Goal: Task Accomplishment & Management: Complete application form

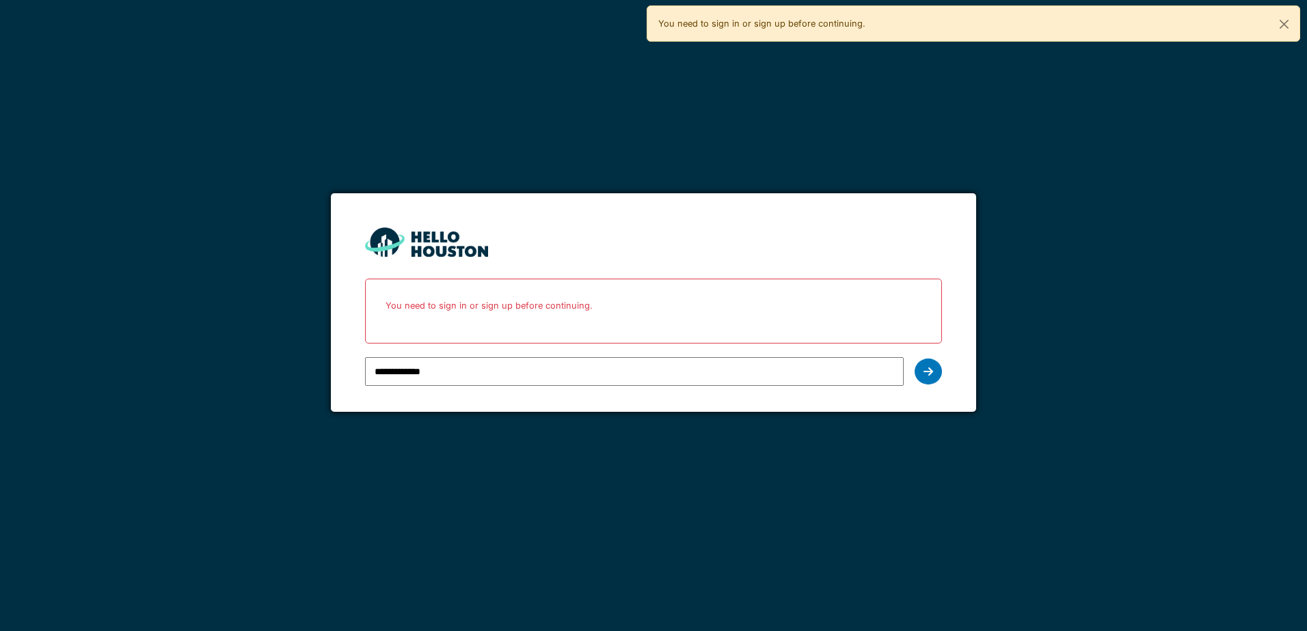
click at [533, 370] on input "**********" at bounding box center [634, 371] width 538 height 29
click at [925, 370] on icon at bounding box center [928, 371] width 10 height 11
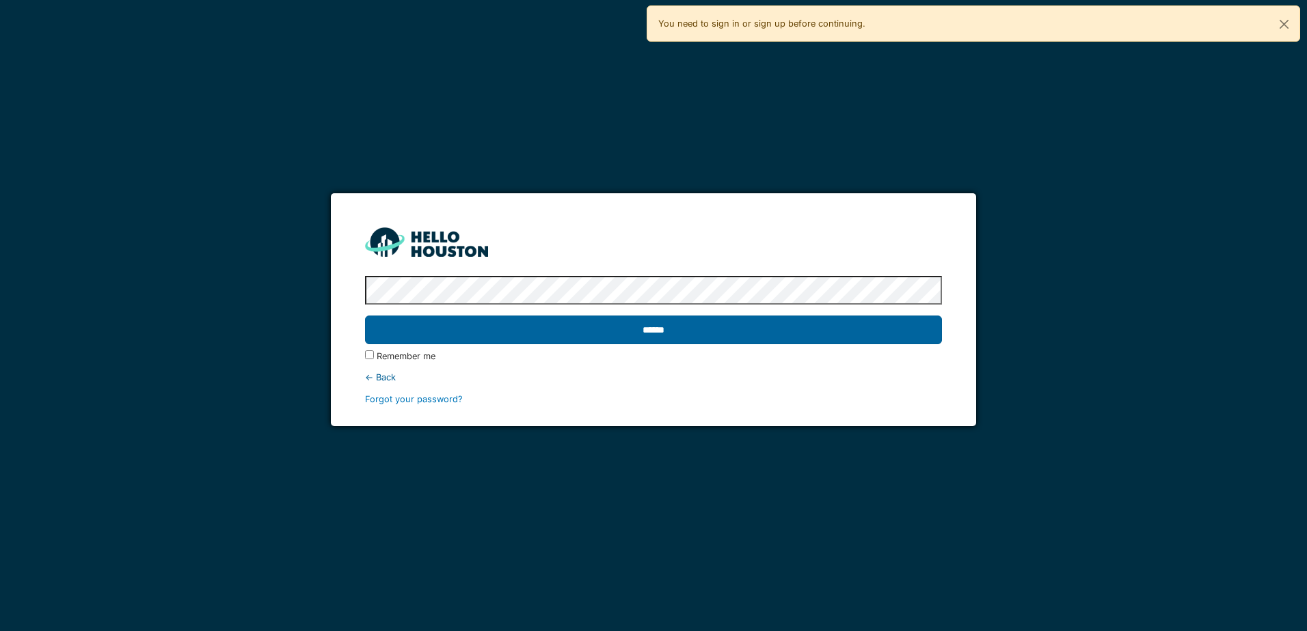
click at [460, 332] on input "******" at bounding box center [653, 330] width 576 height 29
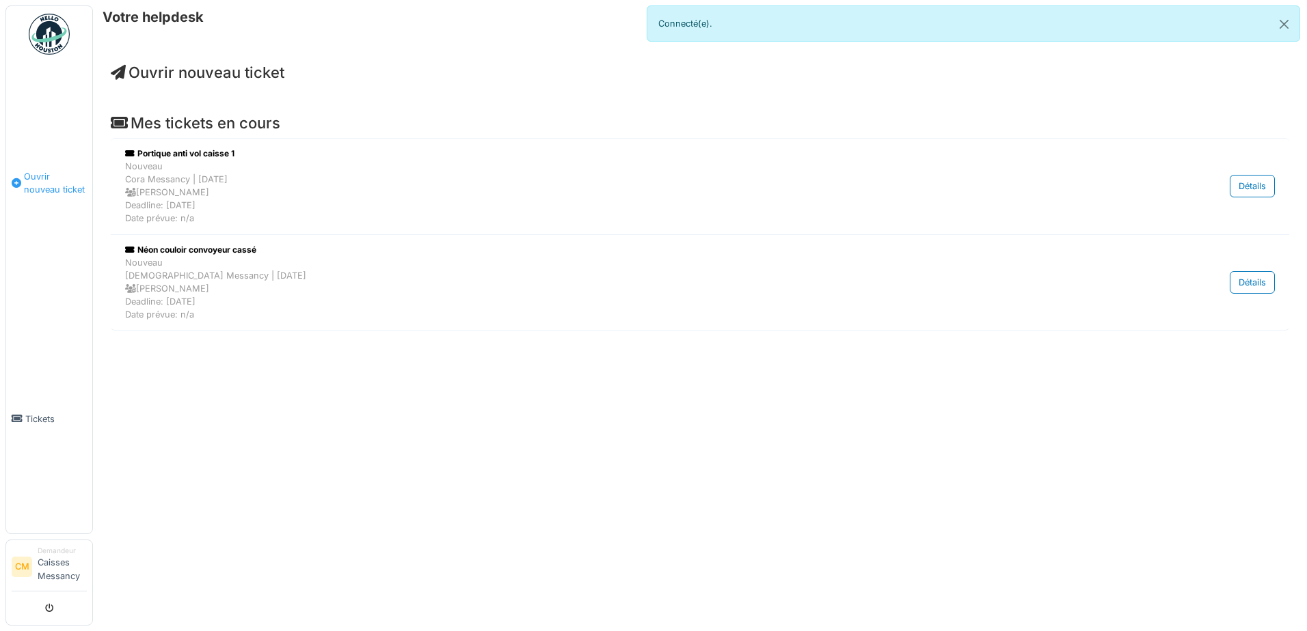
click at [32, 182] on span "Ouvrir nouveau ticket" at bounding box center [55, 183] width 63 height 26
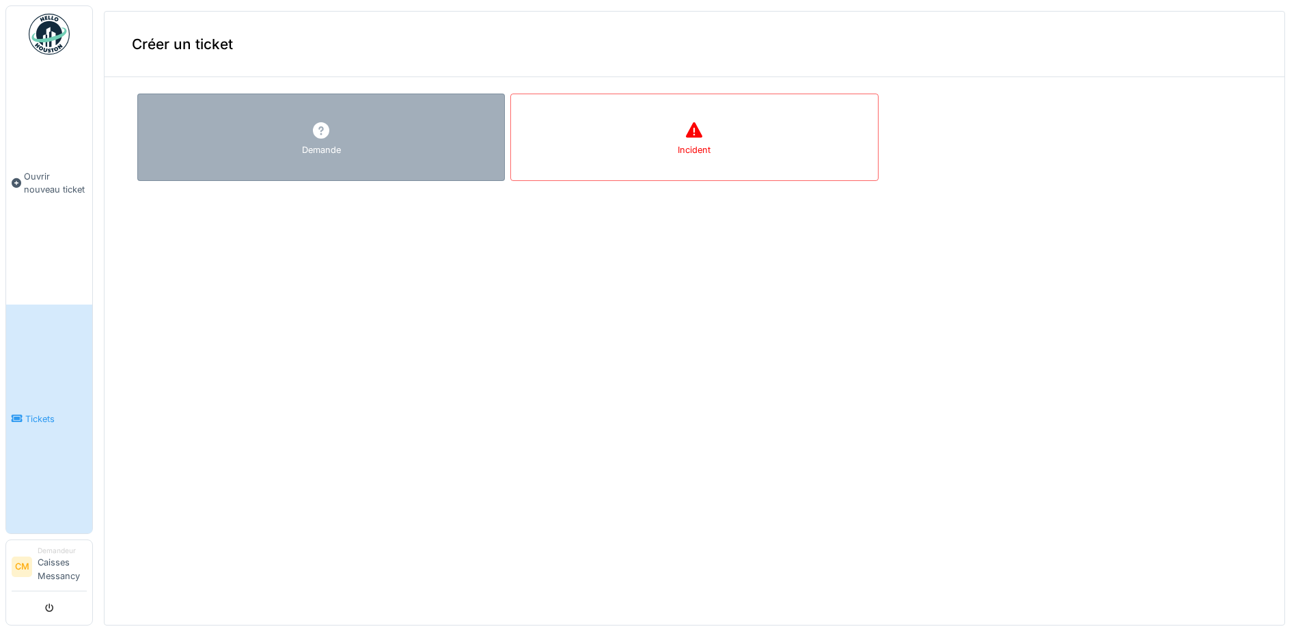
click at [365, 133] on div "Demande" at bounding box center [321, 137] width 368 height 87
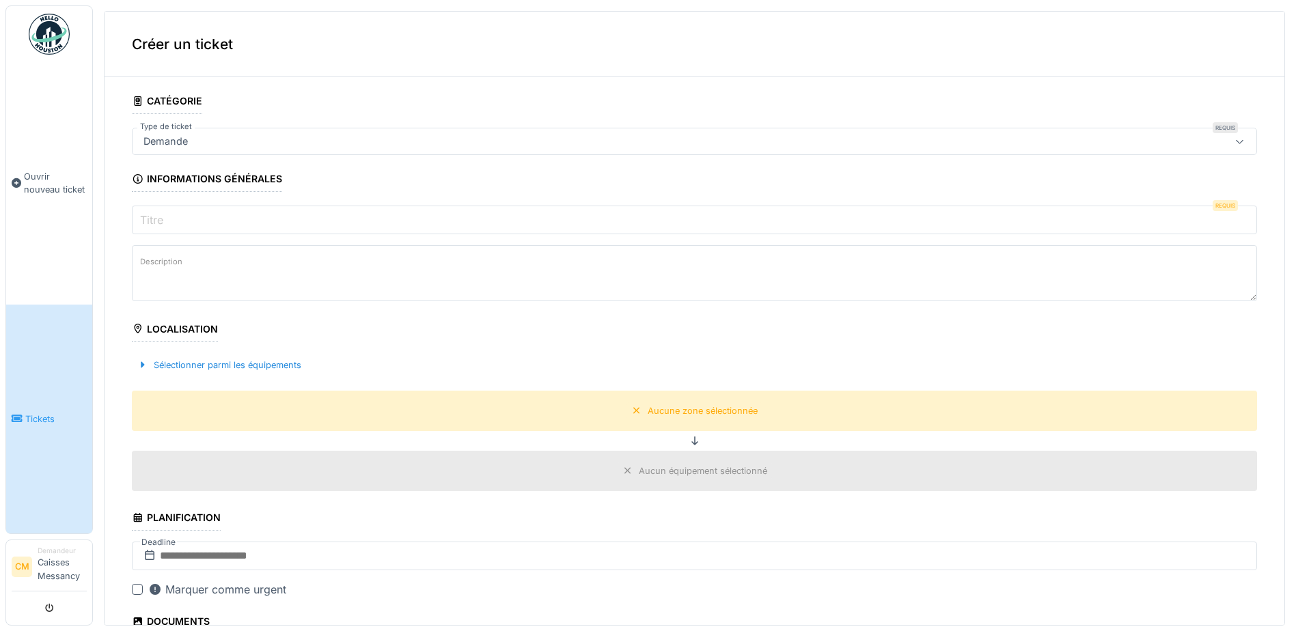
click at [277, 140] on div "Demande" at bounding box center [633, 141] width 991 height 15
click at [262, 214] on input "Titre" at bounding box center [695, 220] width 1126 height 29
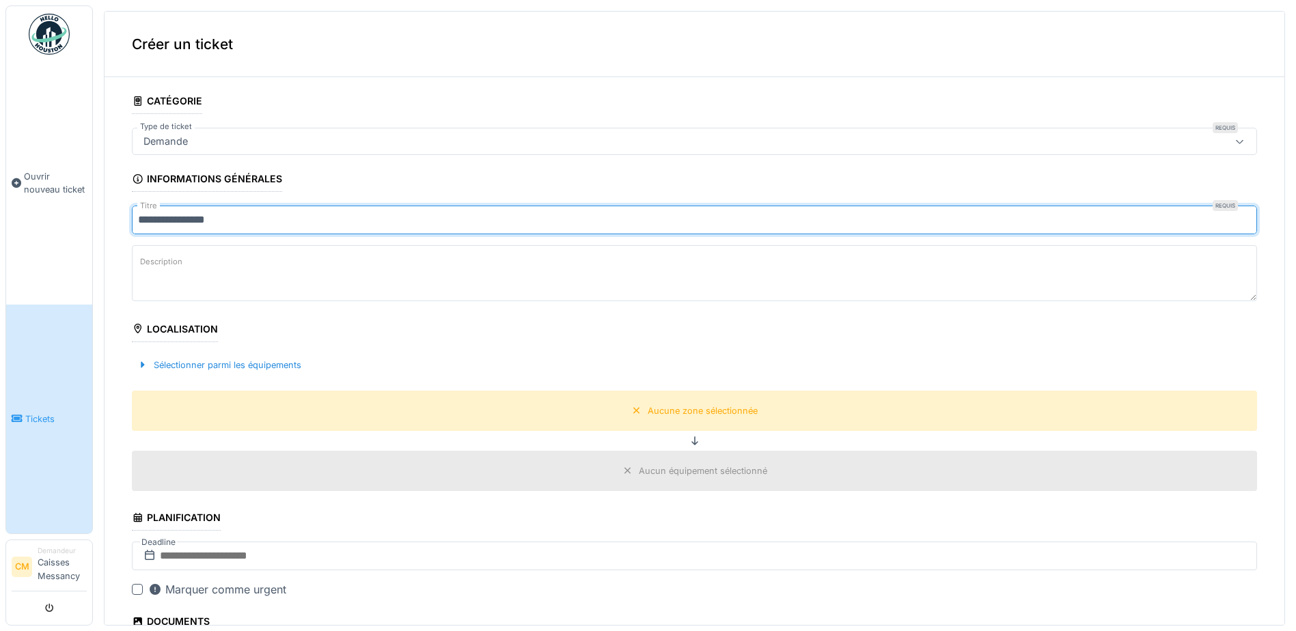
type input "**********"
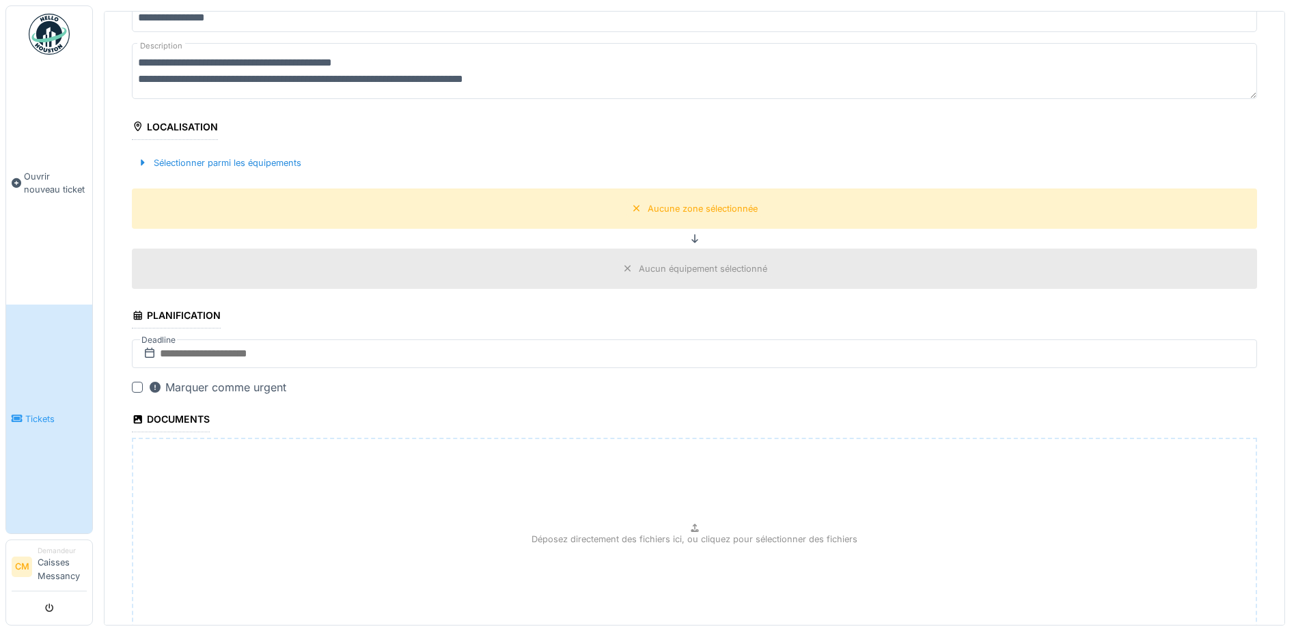
scroll to position [205, 0]
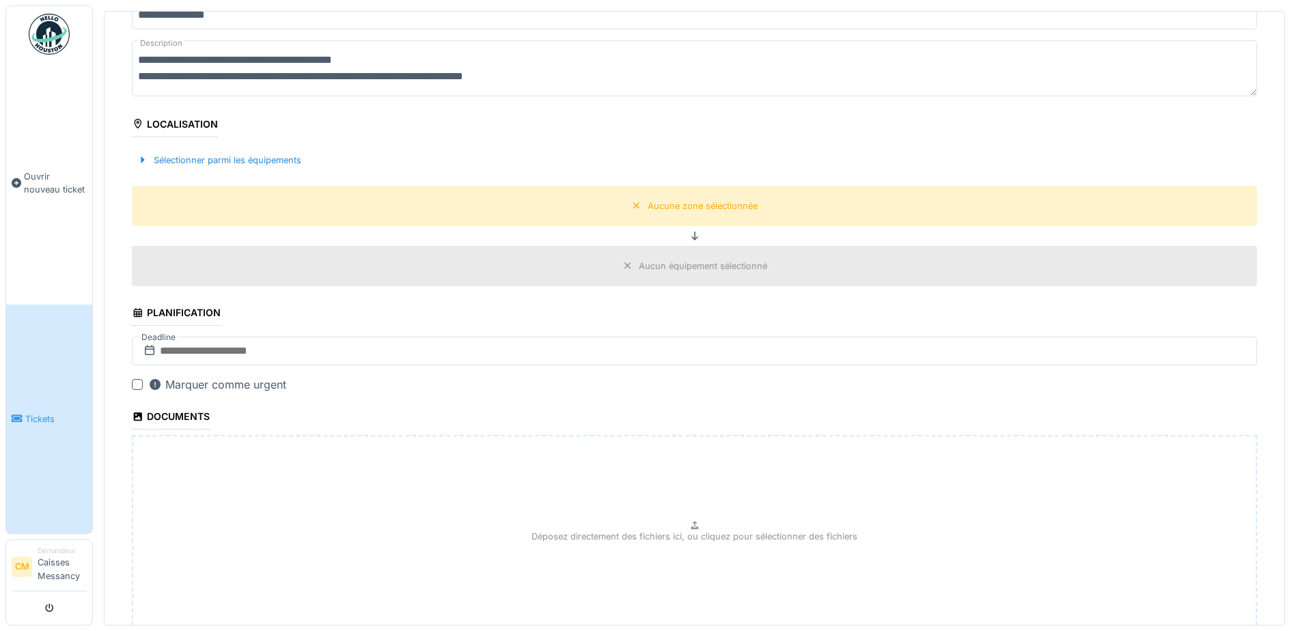
type textarea "**********"
click at [182, 346] on input "text" at bounding box center [695, 351] width 1126 height 29
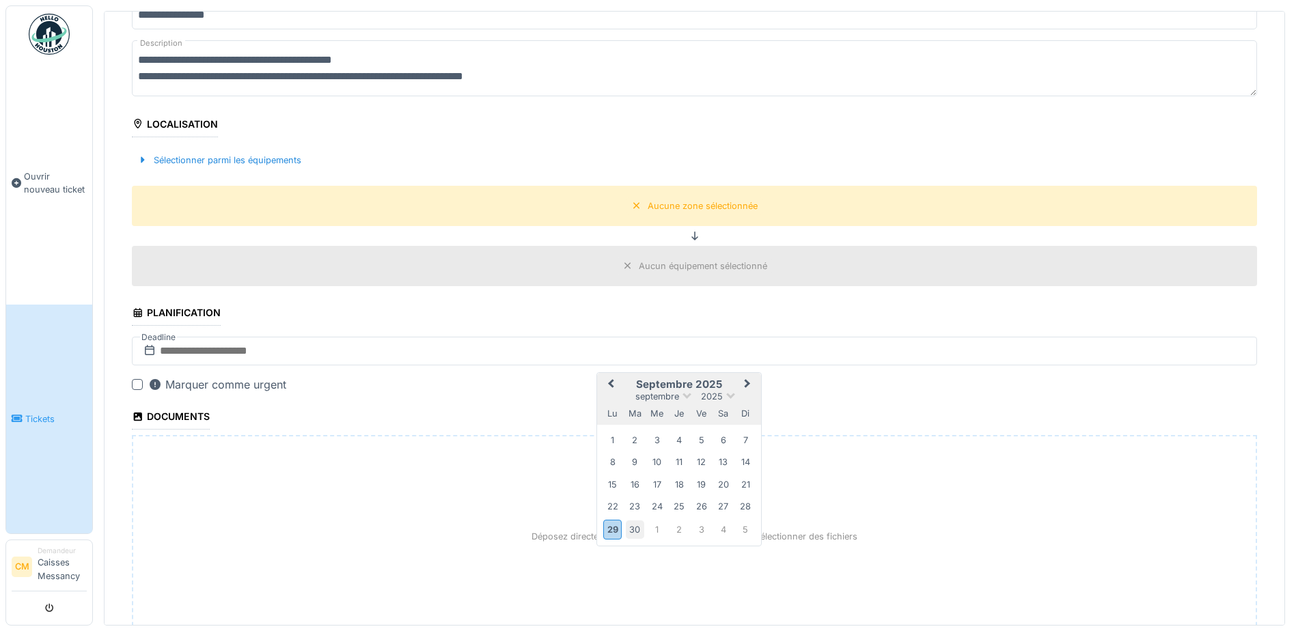
click at [636, 534] on div "30" at bounding box center [635, 530] width 18 height 18
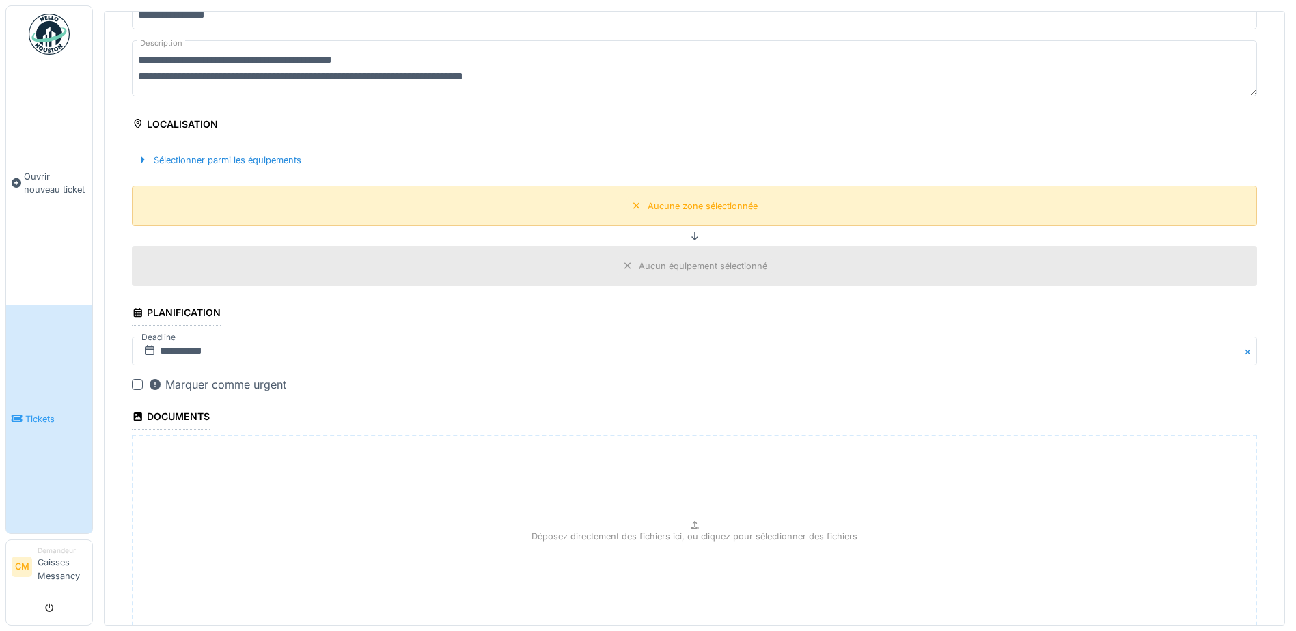
click at [675, 206] on div "Aucune zone sélectionnée" at bounding box center [703, 206] width 110 height 13
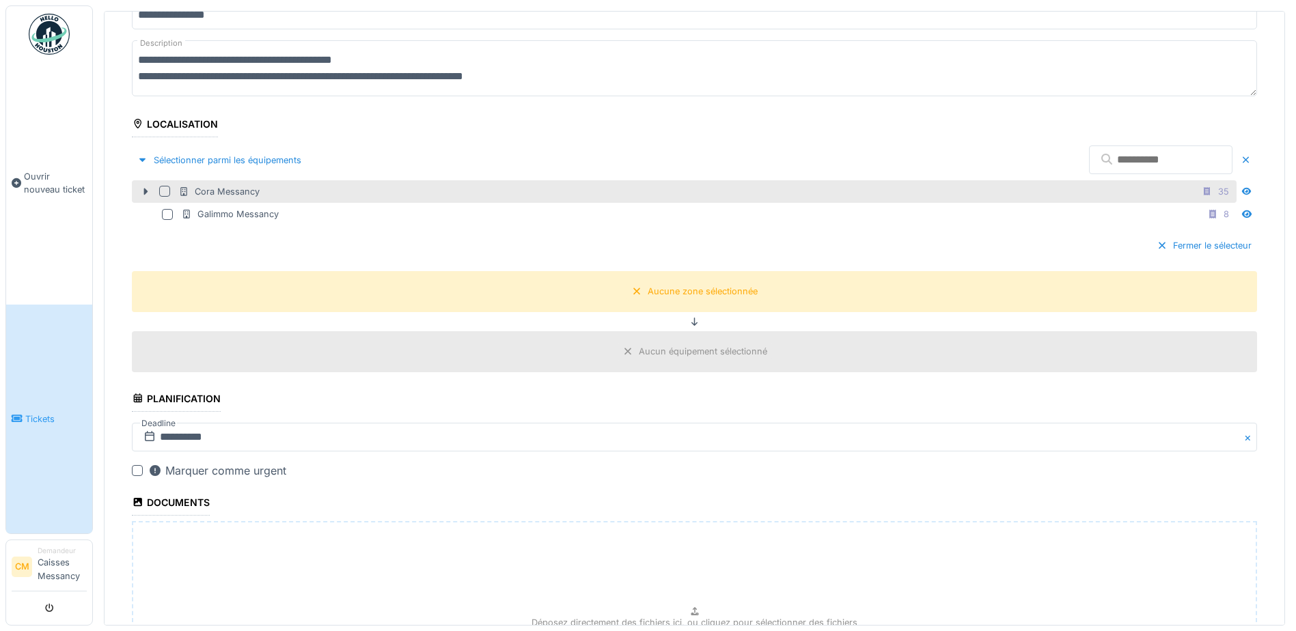
click at [163, 193] on div at bounding box center [164, 191] width 11 height 11
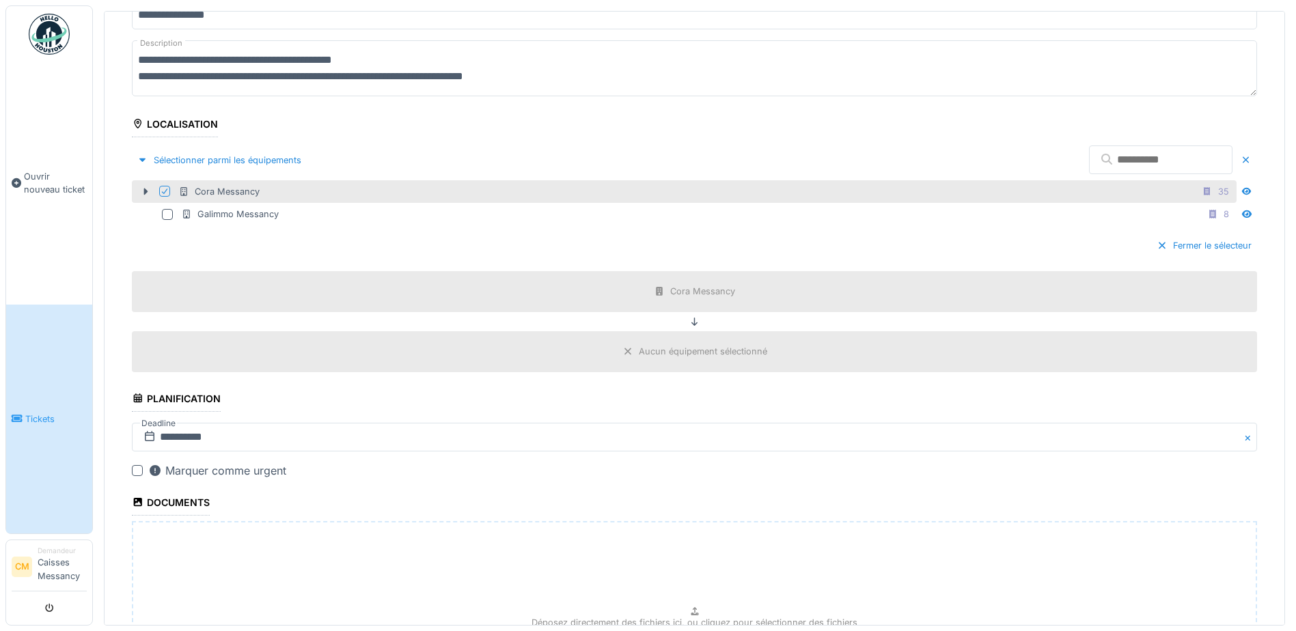
click at [692, 351] on div "Aucun équipement sélectionné" at bounding box center [703, 351] width 128 height 13
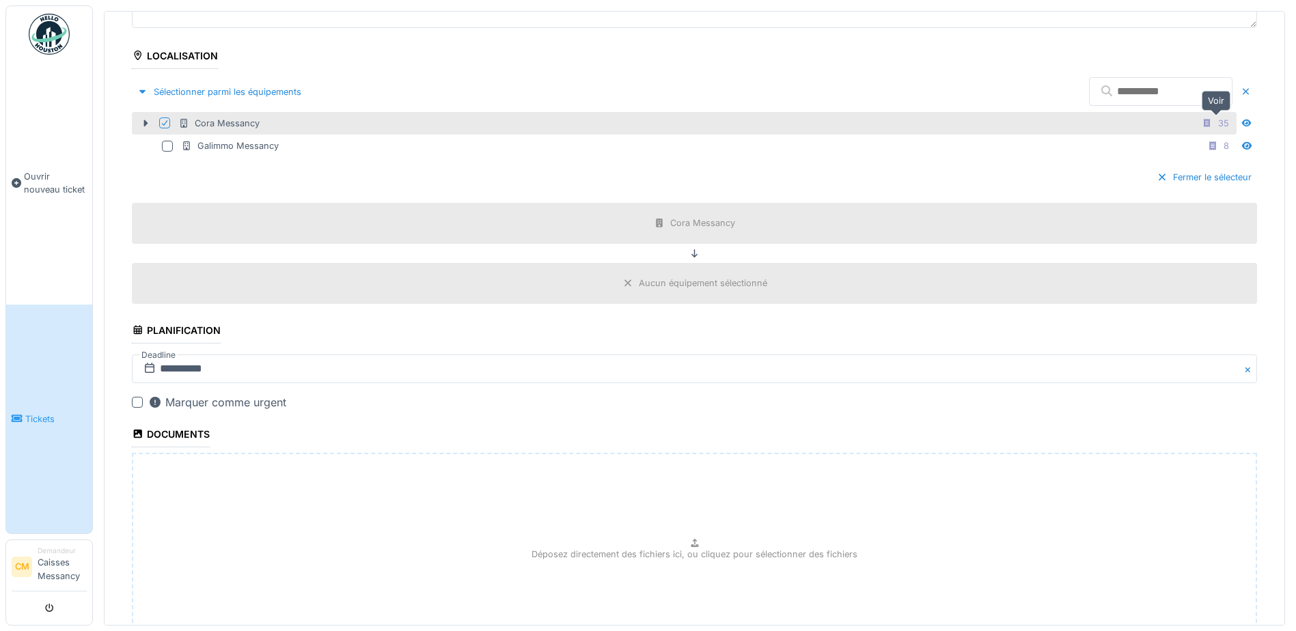
click at [1242, 124] on icon at bounding box center [1247, 123] width 10 height 8
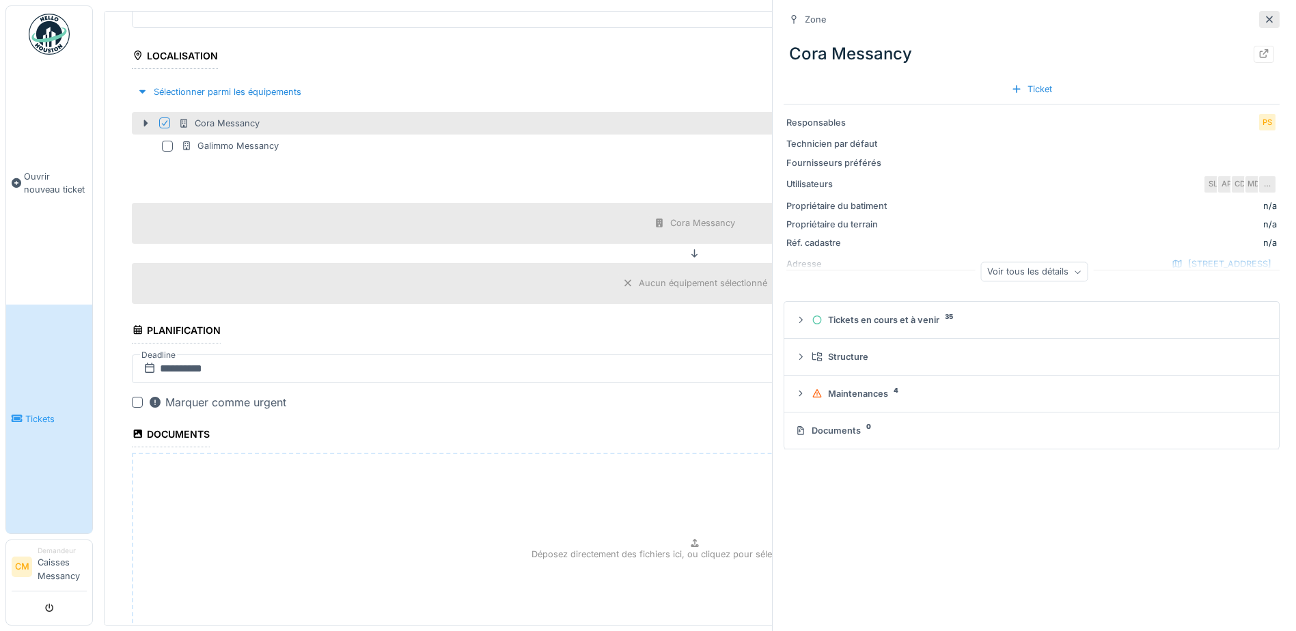
click at [1266, 16] on icon at bounding box center [1269, 19] width 7 height 7
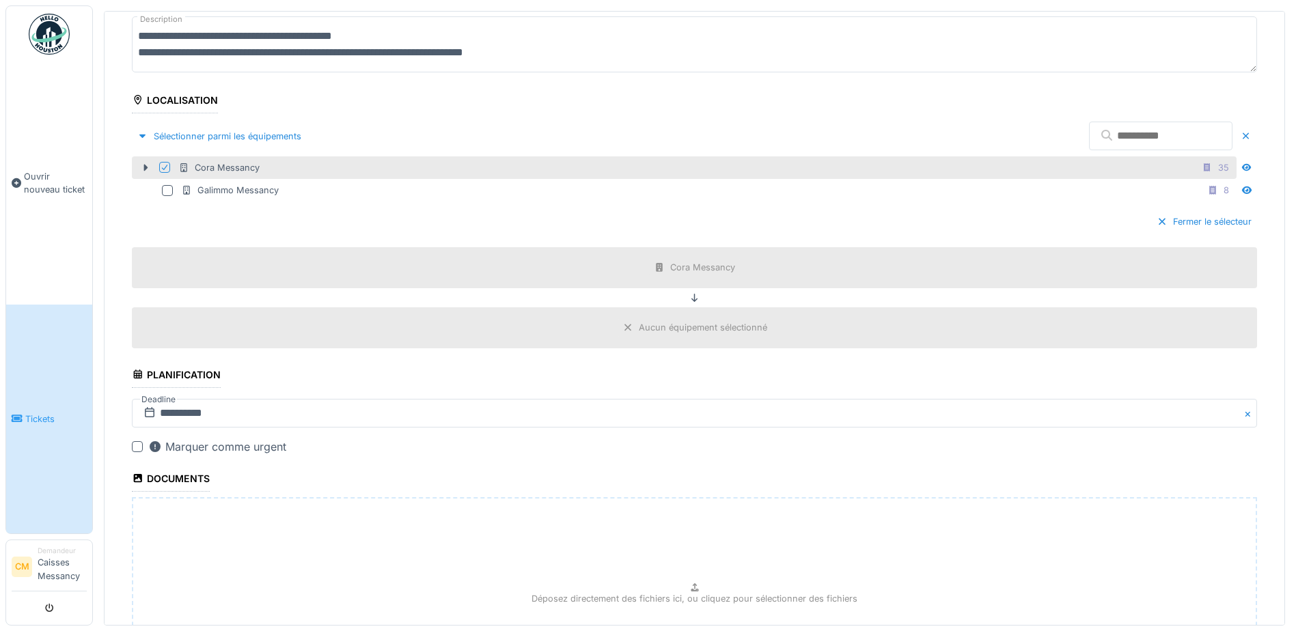
scroll to position [205, 0]
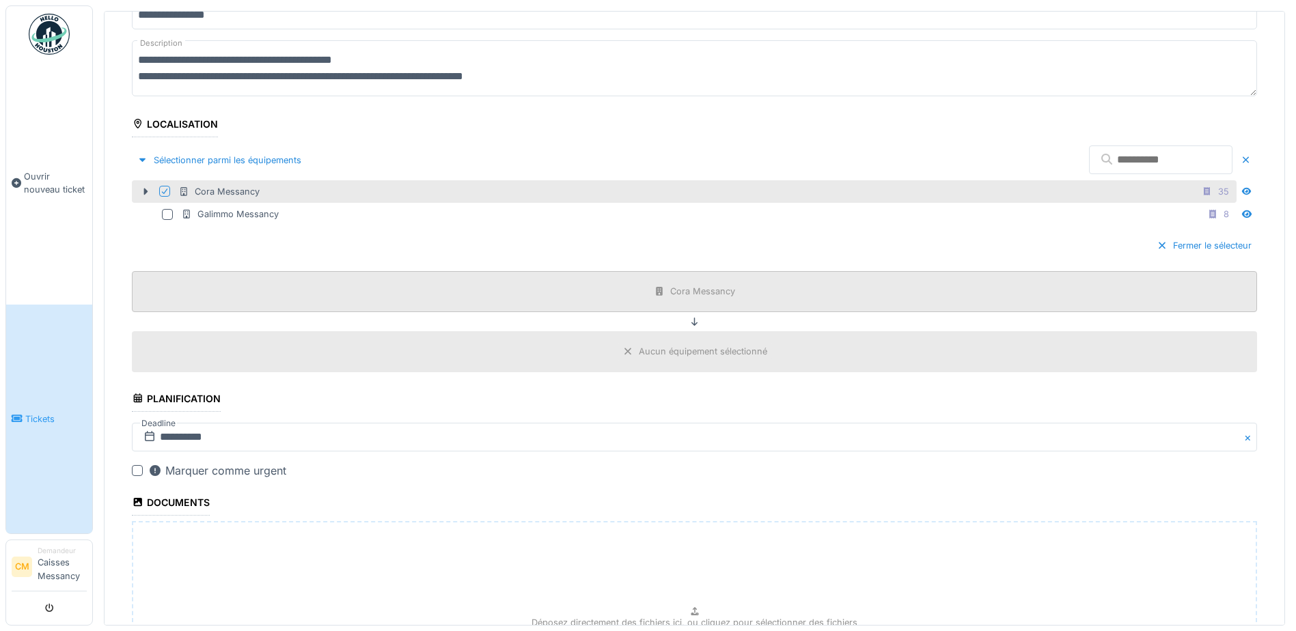
drag, startPoint x: 720, startPoint y: 290, endPoint x: 770, endPoint y: 290, distance: 49.9
click at [720, 290] on div "Cora Messancy" at bounding box center [694, 291] width 91 height 17
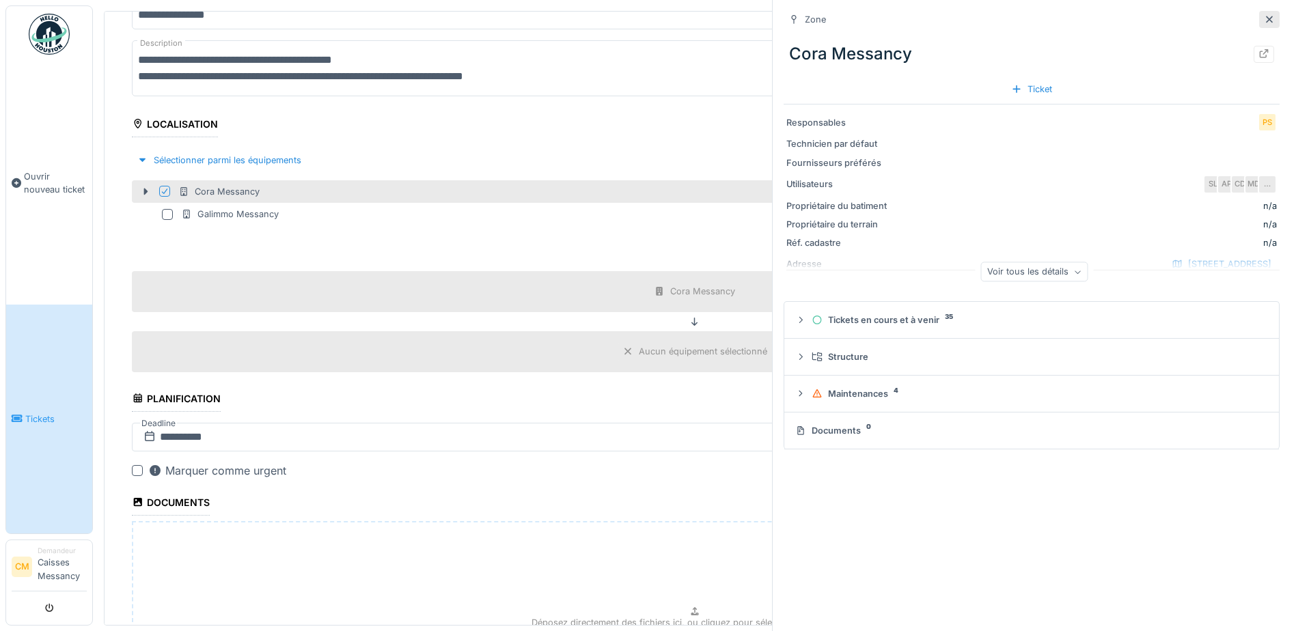
click at [1264, 18] on icon at bounding box center [1269, 19] width 11 height 9
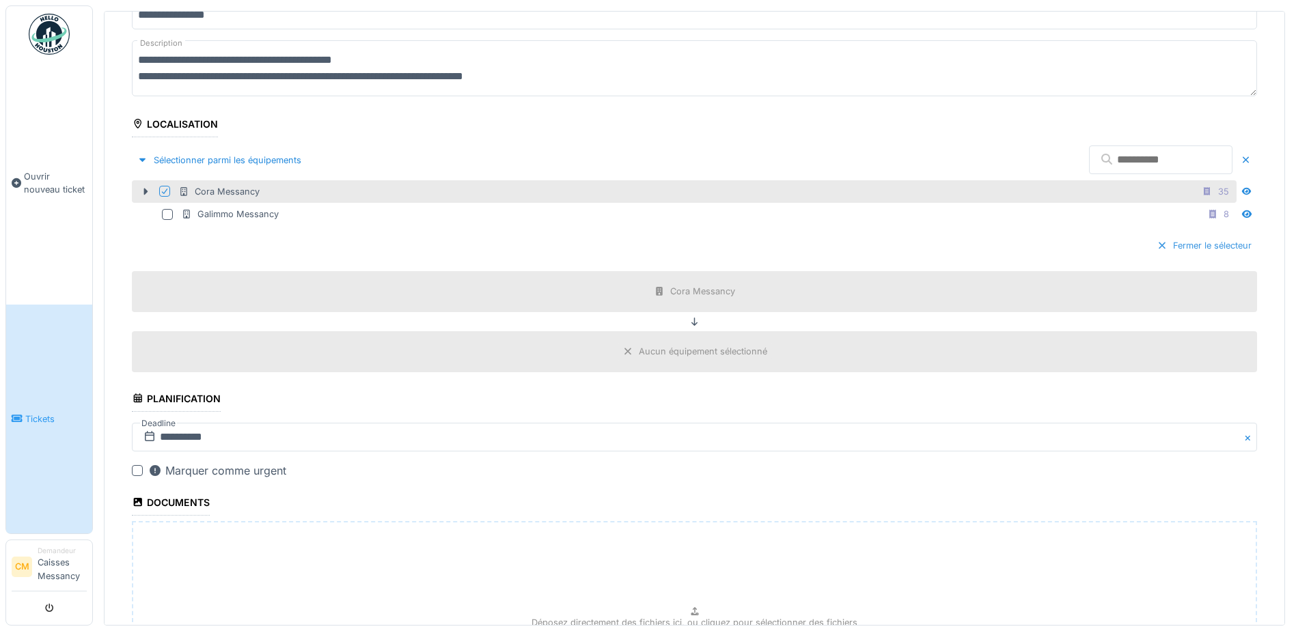
click at [1174, 246] on div "Fermer le sélecteur" at bounding box center [1205, 245] width 106 height 18
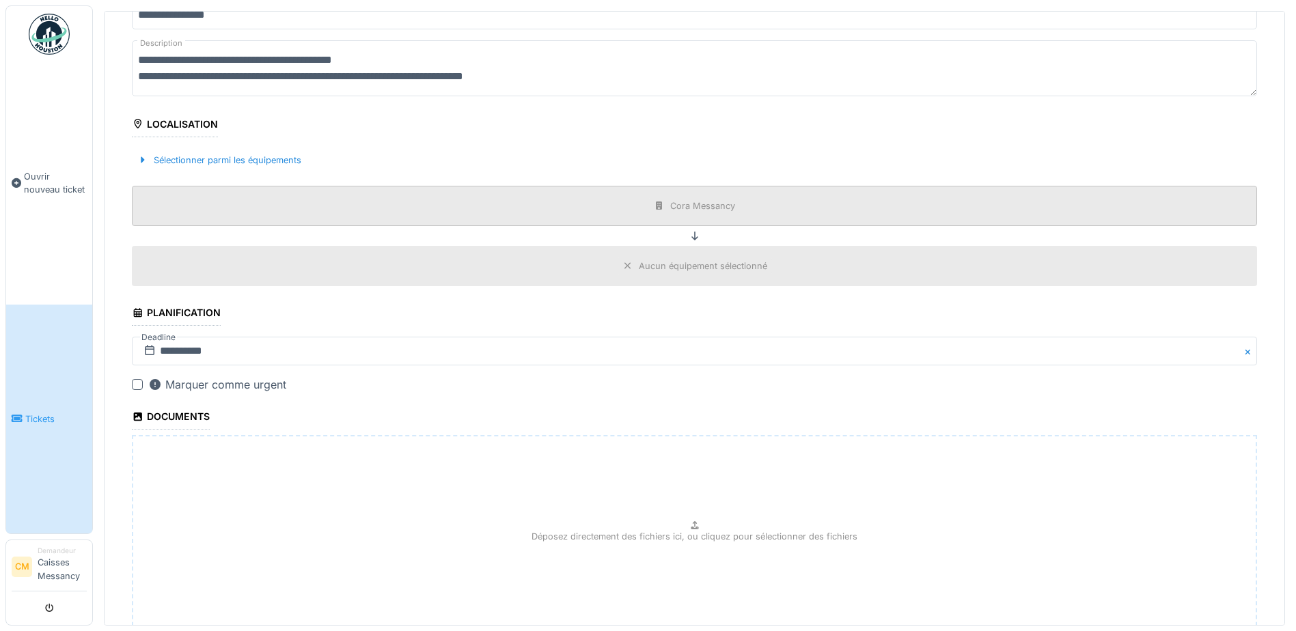
click at [670, 201] on div "Cora Messancy" at bounding box center [702, 206] width 65 height 13
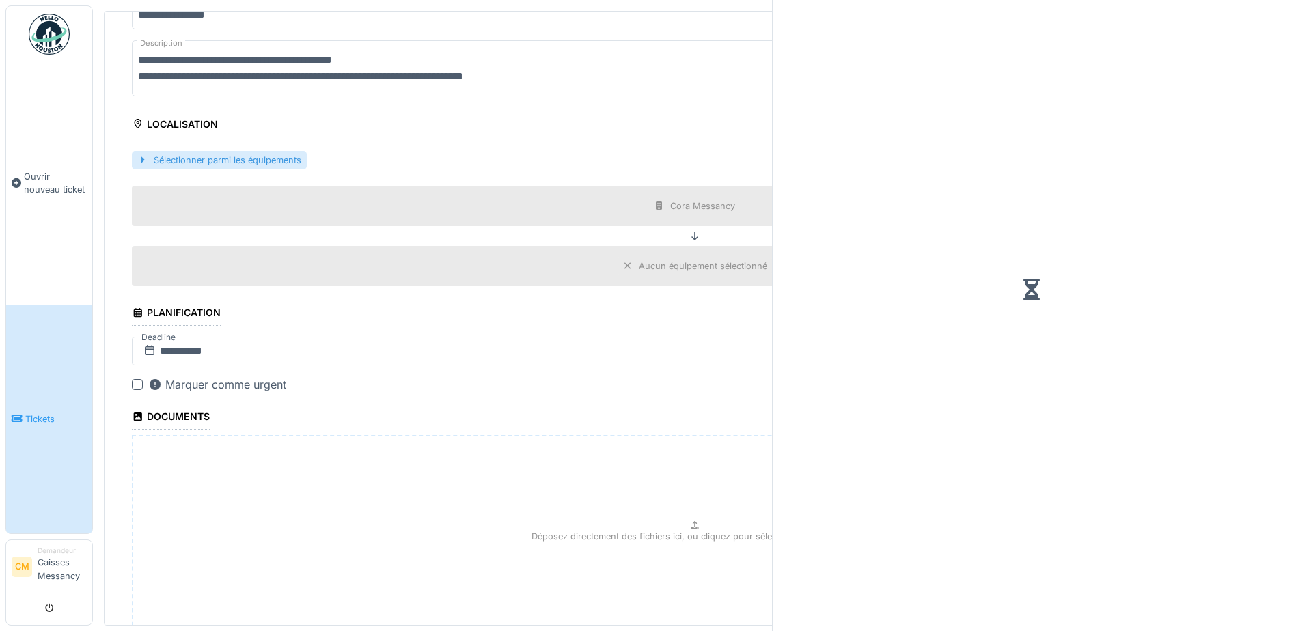
click at [250, 159] on div "Sélectionner parmi les équipements" at bounding box center [219, 160] width 175 height 18
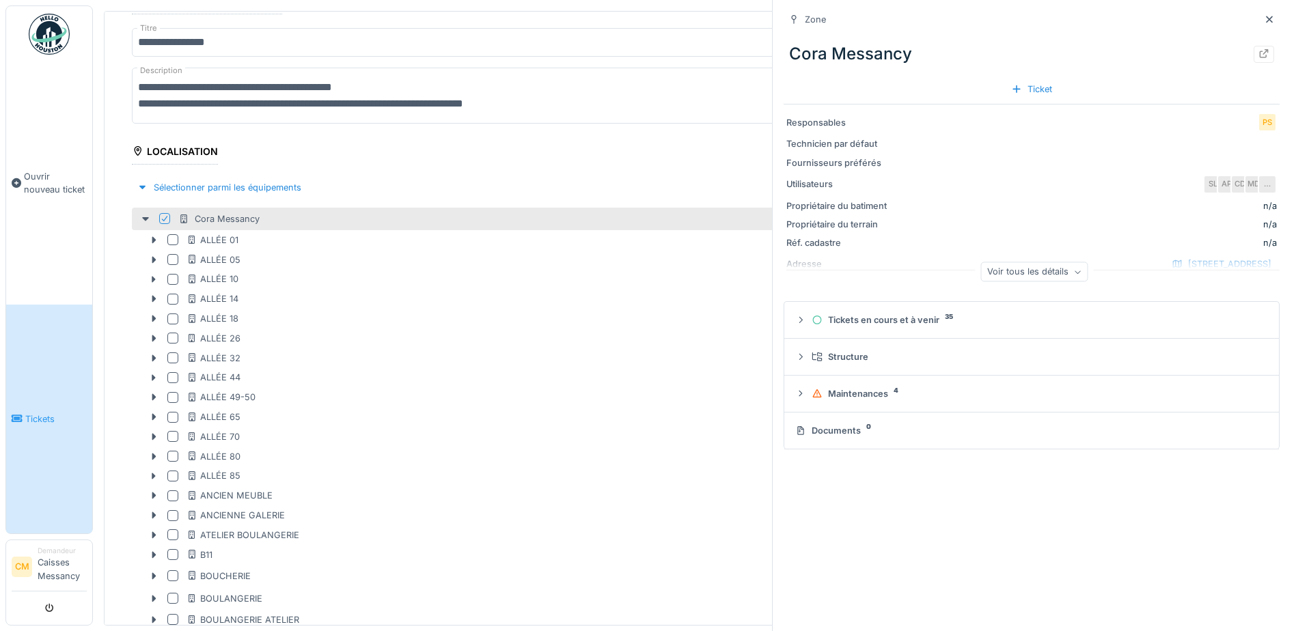
scroll to position [137, 0]
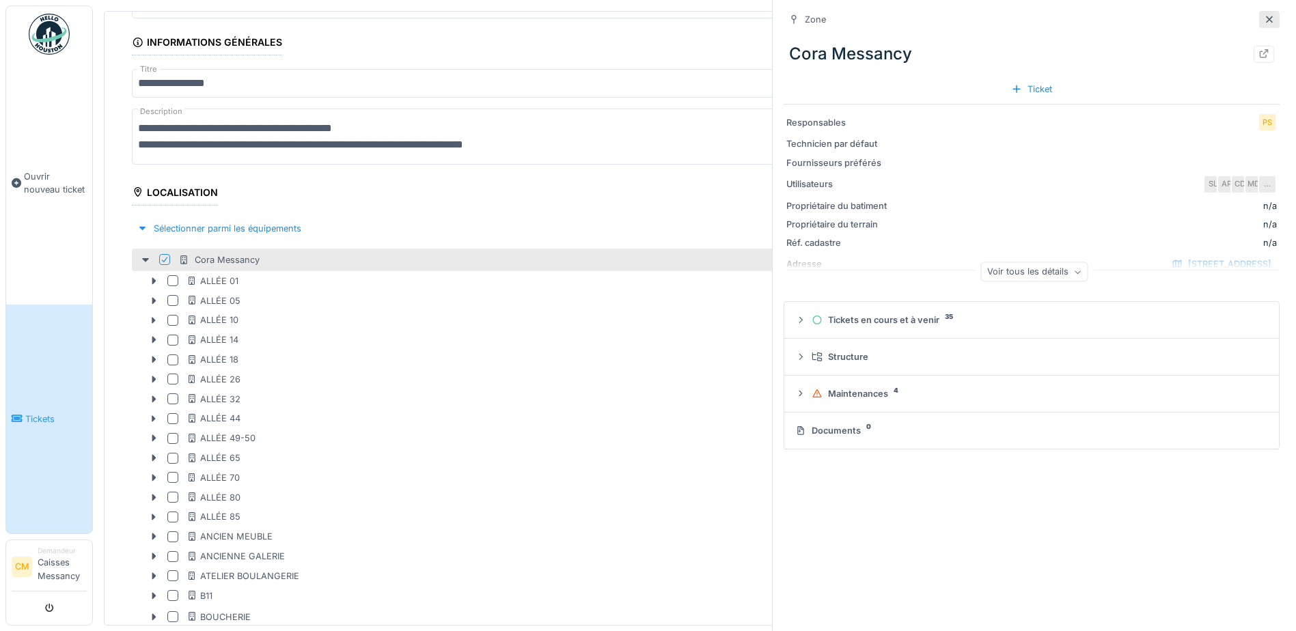
click at [1264, 15] on icon at bounding box center [1269, 19] width 11 height 9
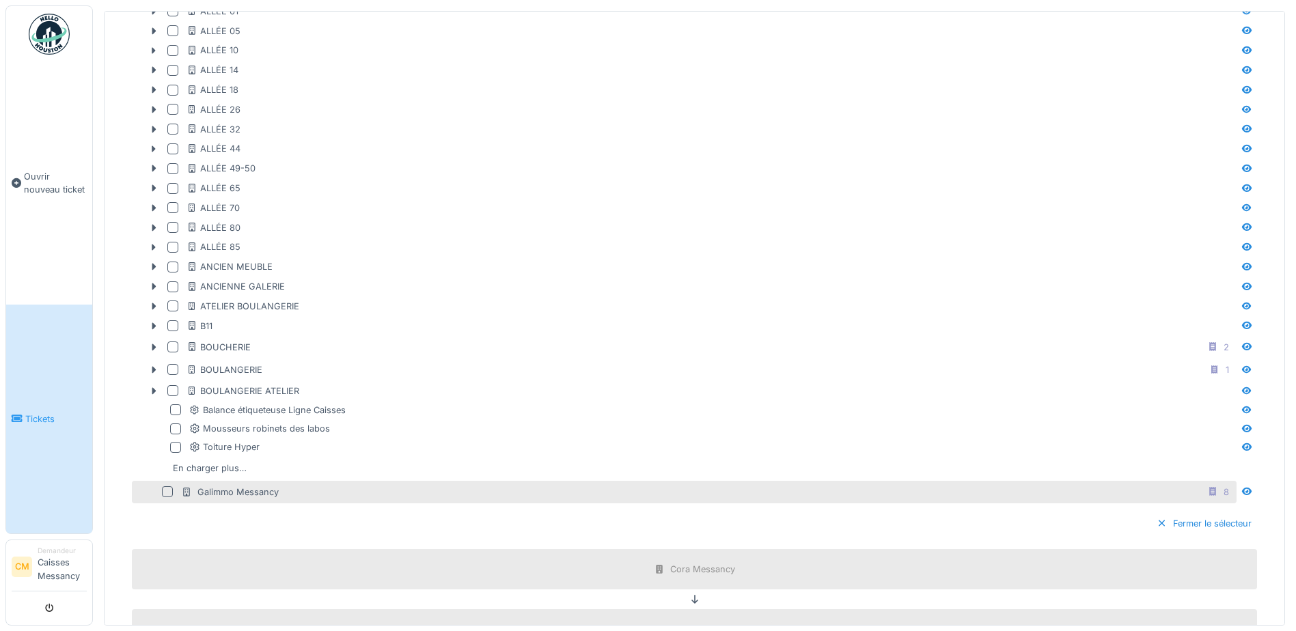
scroll to position [410, 0]
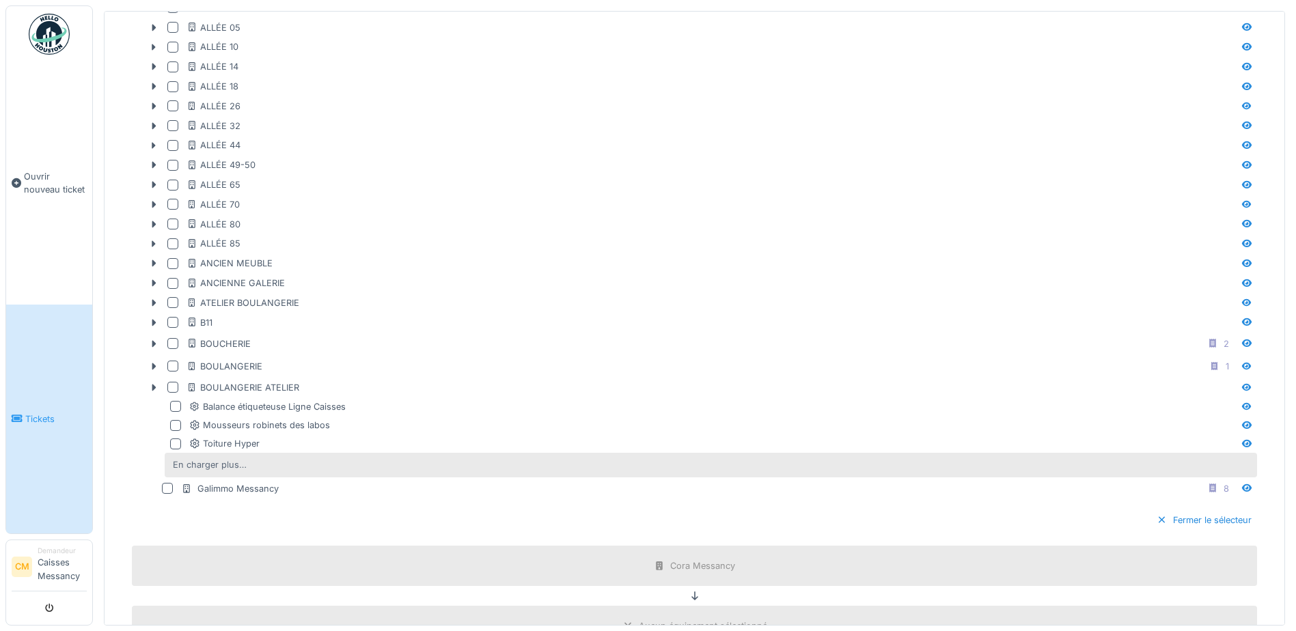
click at [206, 457] on div "En charger plus…" at bounding box center [209, 465] width 85 height 18
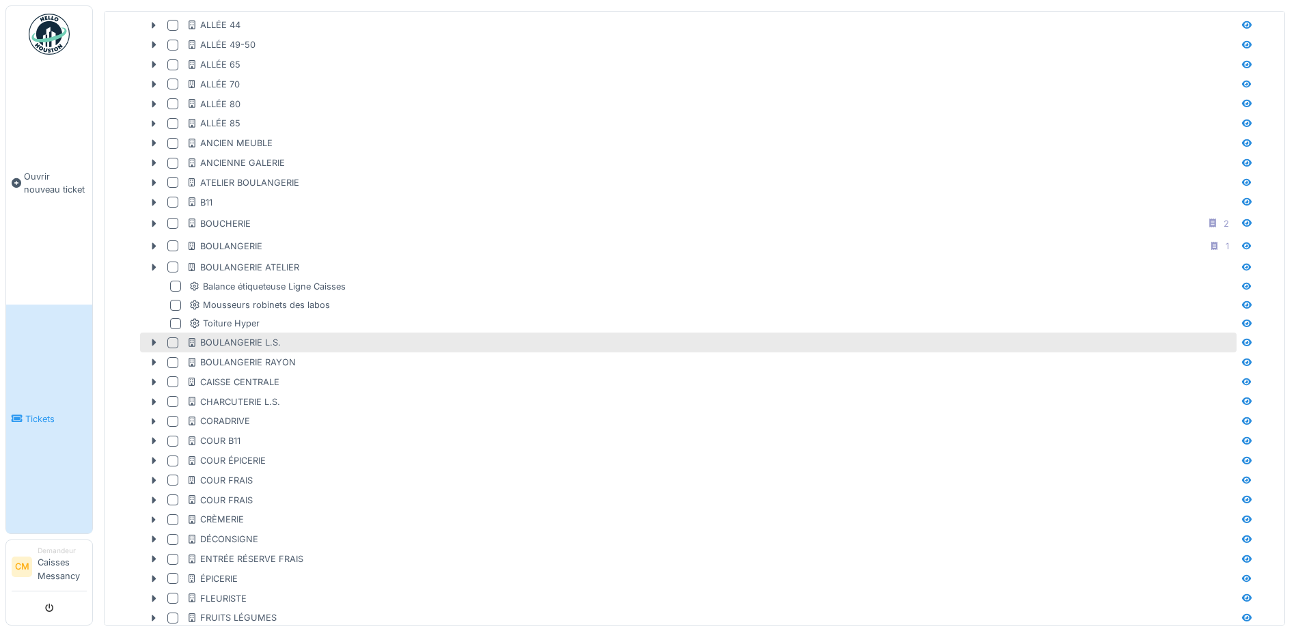
scroll to position [547, 0]
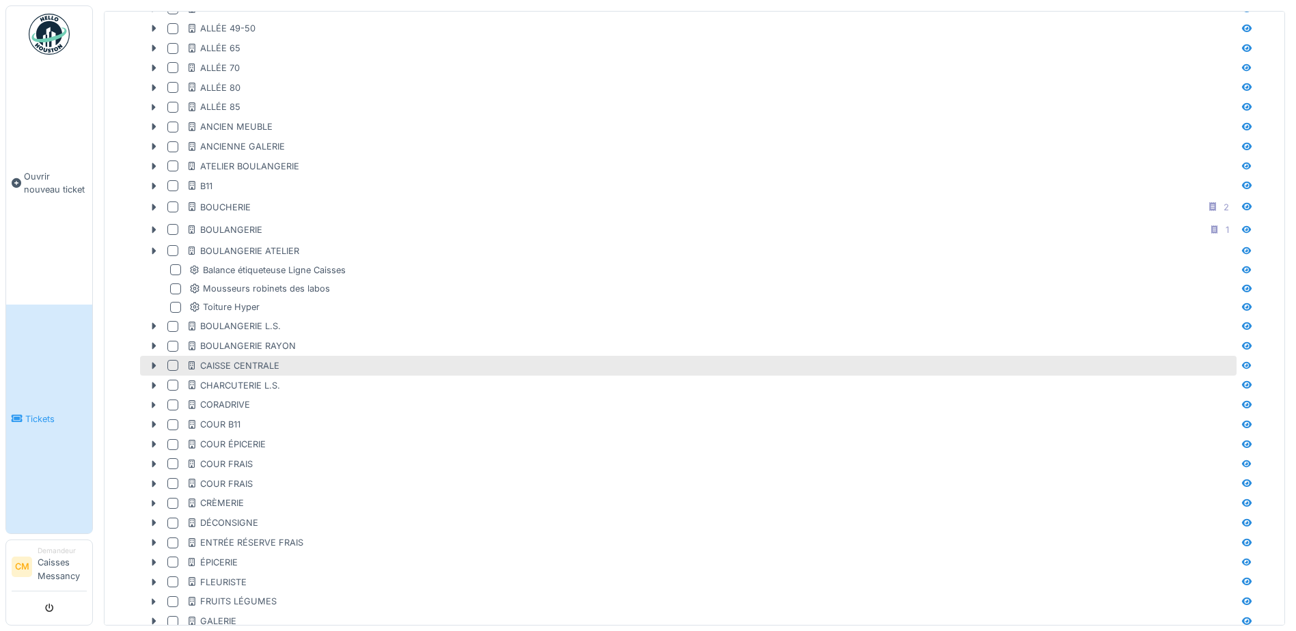
click at [173, 364] on div at bounding box center [172, 365] width 11 height 11
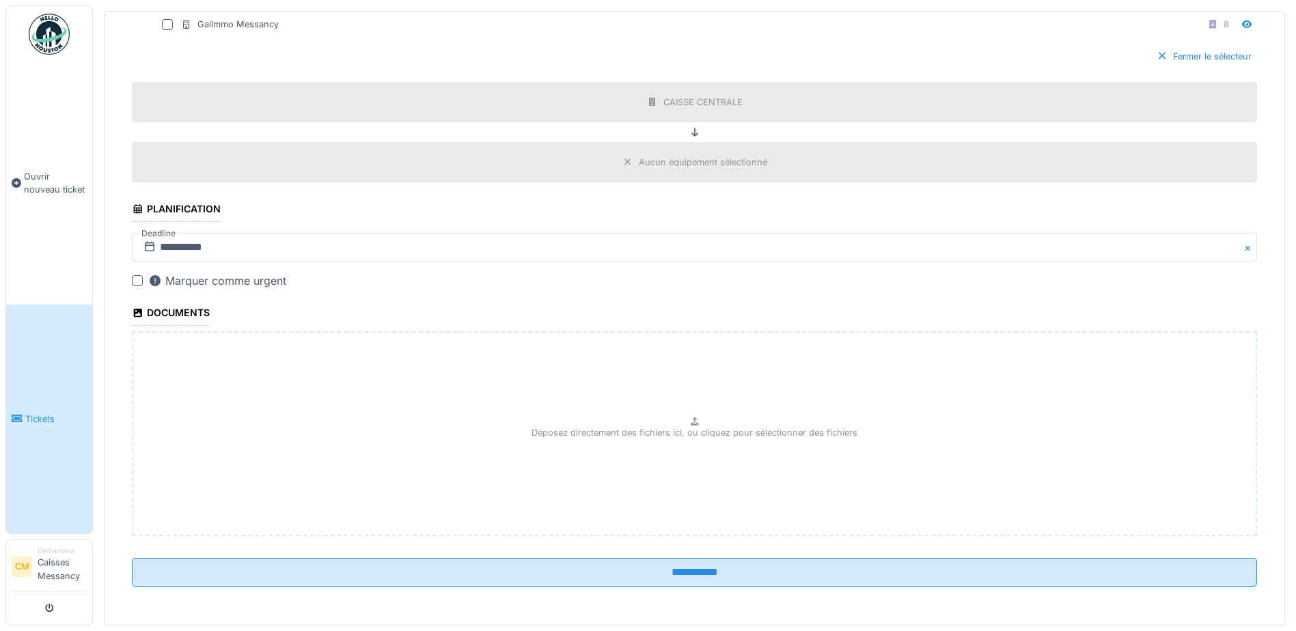
scroll to position [5, 0]
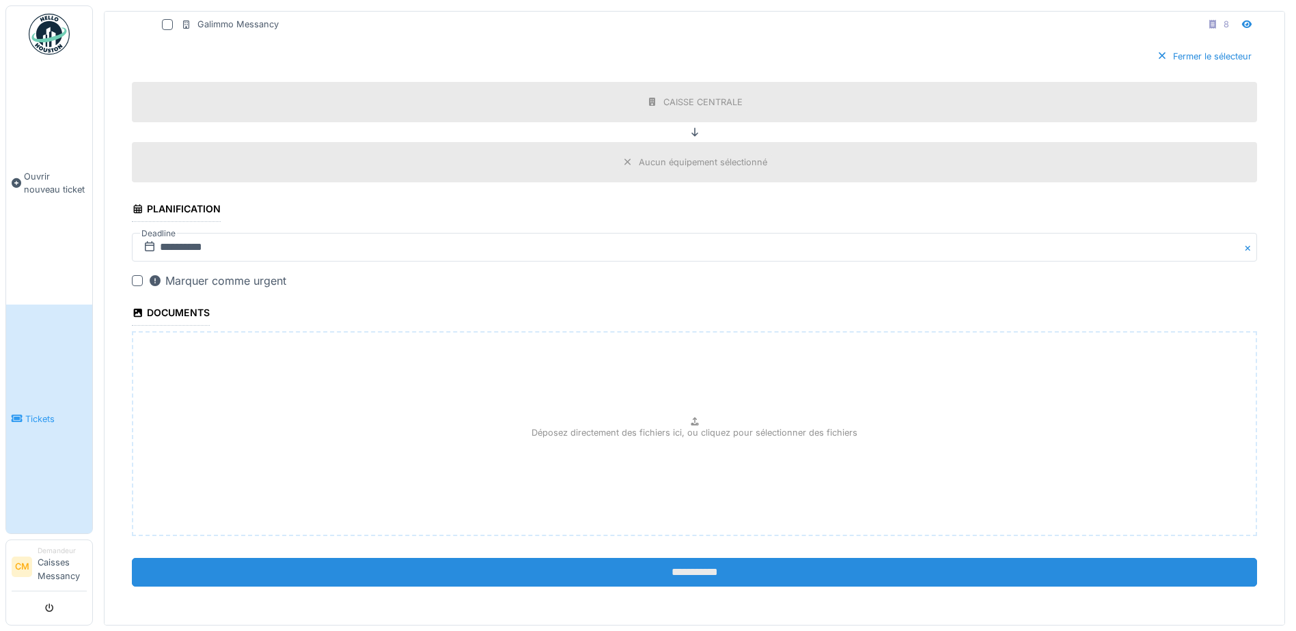
click at [744, 574] on input "**********" at bounding box center [695, 572] width 1126 height 29
